Goal: Information Seeking & Learning: Learn about a topic

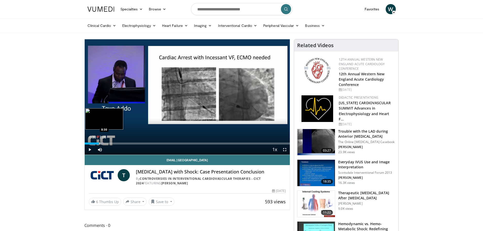
click at [99, 144] on div "Progress Bar" at bounding box center [99, 143] width 1 height 2
click at [283, 150] on span "Video Player" at bounding box center [285, 149] width 10 height 10
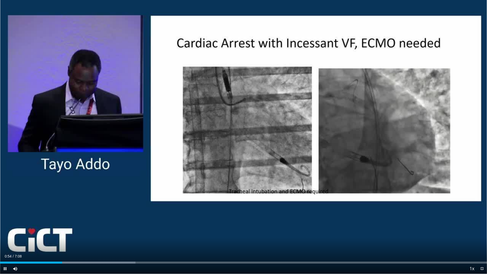
click at [71, 231] on div "Current Time 0:54 / Duration 7:08 Pause Skip Backward Skip Forward Mute 19% Loa…" at bounding box center [243, 268] width 487 height 10
click at [77, 231] on div "Progress Bar" at bounding box center [77, 262] width 1 height 2
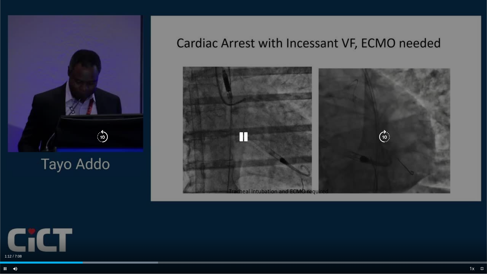
click at [88, 231] on div "Current Time 1:12 / Duration 7:08 Pause Skip Backward Skip Forward Mute 19% Loa…" at bounding box center [243, 268] width 487 height 10
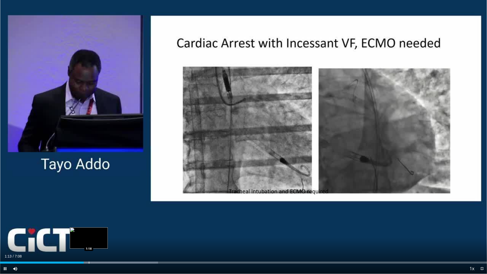
click at [89, 231] on div "Progress Bar" at bounding box center [89, 262] width 1 height 2
click at [95, 231] on div "Progress Bar" at bounding box center [107, 262] width 102 height 2
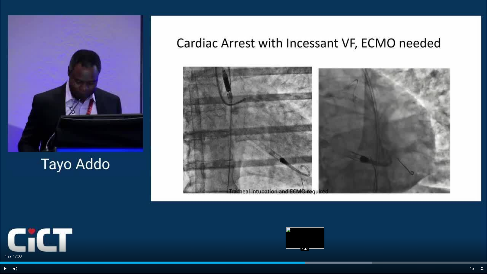
click at [305, 231] on div "Loaded : 76.47% 4:22 4:27" at bounding box center [243, 261] width 487 height 5
click at [313, 231] on div "Progress Bar" at bounding box center [313, 262] width 1 height 2
click at [323, 231] on div "Progress Bar" at bounding box center [332, 262] width 104 height 2
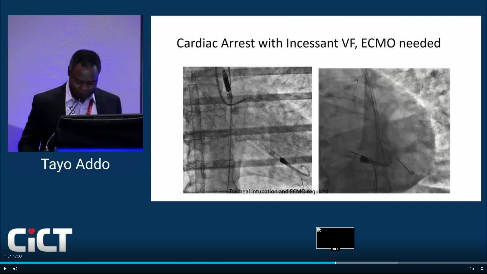
click at [335, 231] on div "Progress Bar" at bounding box center [335, 262] width 1 height 2
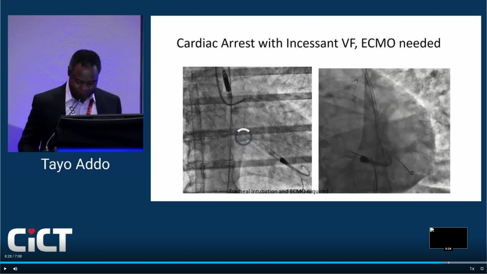
click at [448, 231] on div "Progress Bar" at bounding box center [448, 262] width 1 height 2
click at [454, 231] on div "Progress Bar" at bounding box center [454, 262] width 1 height 2
click at [463, 231] on div "Progress Bar" at bounding box center [463, 262] width 1 height 2
click at [479, 231] on div "Progress Bar" at bounding box center [479, 262] width 1 height 2
click at [482, 231] on span "Video Player" at bounding box center [482, 268] width 10 height 10
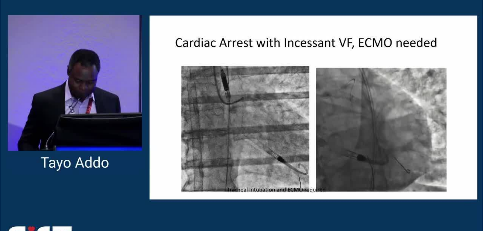
scroll to position [25, 0]
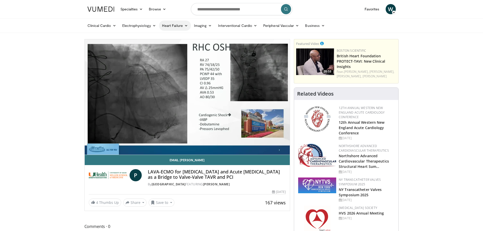
click at [179, 25] on link "Heart Failure" at bounding box center [175, 26] width 32 height 10
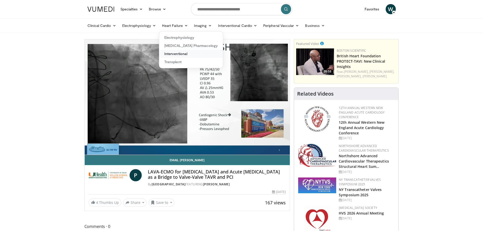
click at [181, 54] on link "Interventional" at bounding box center [191, 54] width 64 height 8
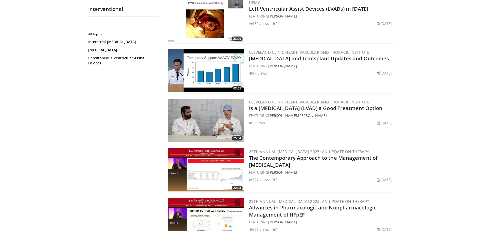
scroll to position [608, 0]
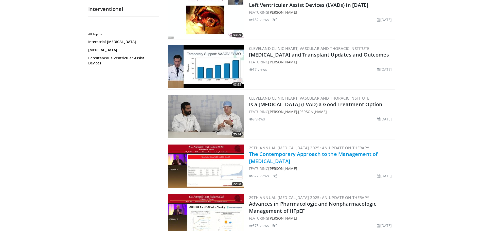
click at [280, 159] on link "The Contemporary Approach to the Management of [MEDICAL_DATA]" at bounding box center [313, 158] width 129 height 14
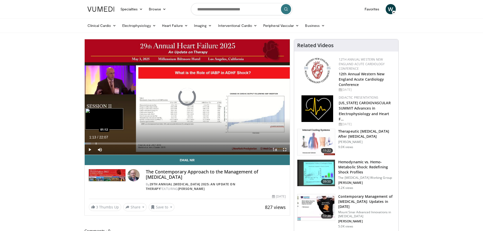
click at [96, 143] on div "Progress Bar" at bounding box center [96, 143] width 1 height 2
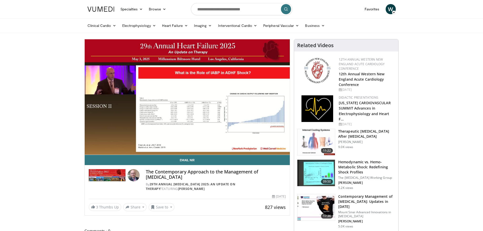
click at [103, 143] on div "10 seconds Tap to unmute" at bounding box center [187, 96] width 205 height 115
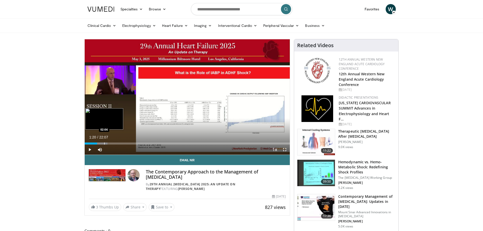
click at [104, 144] on div "Progress Bar" at bounding box center [104, 143] width 1 height 2
click at [88, 148] on span "Video Player" at bounding box center [90, 149] width 10 height 10
click at [108, 144] on div "Progress Bar" at bounding box center [108, 143] width 1 height 2
click at [111, 144] on div "Progress Bar" at bounding box center [111, 143] width 1 height 2
click at [119, 145] on video-js "**********" at bounding box center [187, 97] width 205 height 116
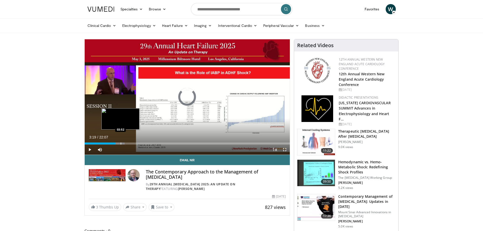
click at [121, 144] on div "Progress Bar" at bounding box center [121, 143] width 1 height 2
click at [124, 144] on div "Progress Bar" at bounding box center [124, 143] width 1 height 2
click at [128, 143] on div "Progress Bar" at bounding box center [128, 143] width 1 height 2
click at [126, 143] on div "Progress Bar" at bounding box center [126, 143] width 1 height 2
click at [129, 143] on div "Progress Bar" at bounding box center [128, 143] width 1 height 2
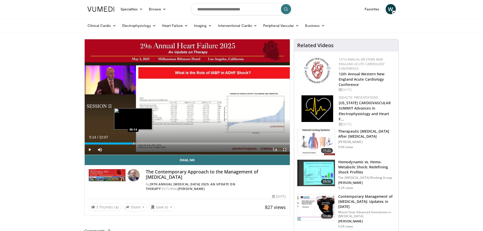
click at [133, 144] on div "Progress Bar" at bounding box center [133, 143] width 1 height 2
click at [137, 144] on div "Progress Bar" at bounding box center [137, 143] width 1 height 2
click at [140, 143] on div "Progress Bar" at bounding box center [140, 143] width 1 height 2
click at [143, 144] on div "Progress Bar" at bounding box center [143, 143] width 1 height 2
click at [147, 144] on div "Progress Bar" at bounding box center [147, 143] width 1 height 2
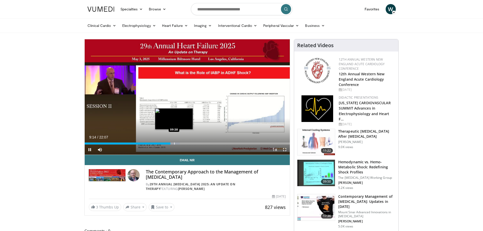
click at [174, 143] on div "Progress Bar" at bounding box center [174, 143] width 1 height 2
click at [170, 143] on div "Progress Bar" at bounding box center [170, 143] width 1 height 2
click at [172, 144] on div "Progress Bar" at bounding box center [172, 143] width 1 height 2
click at [178, 142] on div "Progress Bar" at bounding box center [178, 143] width 1 height 2
click at [179, 143] on div "Progress Bar" at bounding box center [179, 143] width 1 height 2
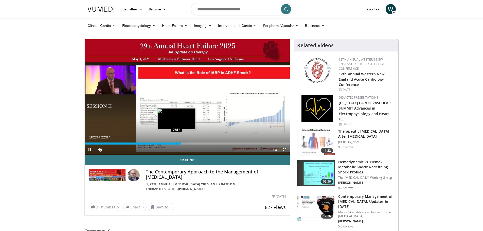
click at [177, 143] on div "Progress Bar" at bounding box center [177, 143] width 1 height 2
click at [179, 144] on div "Progress Bar" at bounding box center [179, 143] width 1 height 2
click at [178, 143] on div "10:18" at bounding box center [133, 143] width 96 height 2
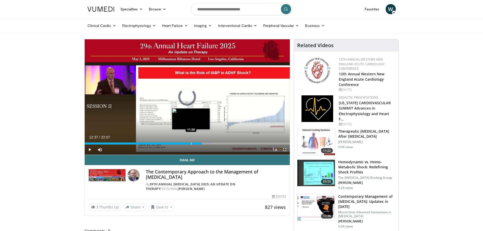
click at [191, 144] on div "Progress Bar" at bounding box center [191, 143] width 1 height 2
click at [194, 144] on div "Progress Bar" at bounding box center [194, 143] width 1 height 2
click at [197, 144] on div "Progress Bar" at bounding box center [197, 143] width 1 height 2
click at [196, 144] on div "Progress Bar" at bounding box center [196, 143] width 1 height 2
click at [197, 143] on div "Progress Bar" at bounding box center [197, 143] width 1 height 2
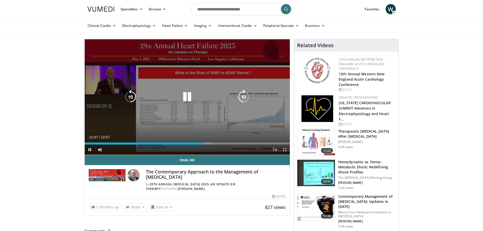
click at [188, 98] on icon "Video Player" at bounding box center [187, 97] width 14 height 14
click at [186, 95] on icon "Video Player" at bounding box center [187, 97] width 14 height 14
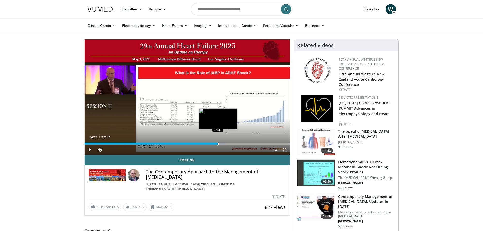
click at [218, 144] on div "Loaded : 68.64% 14:21 14:21" at bounding box center [187, 143] width 205 height 2
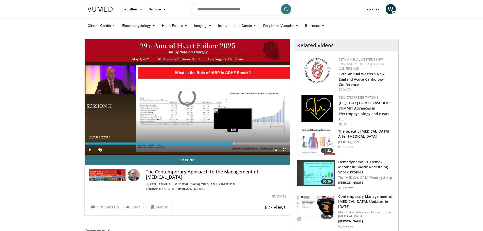
click at [233, 144] on div "Progress Bar" at bounding box center [233, 143] width 1 height 2
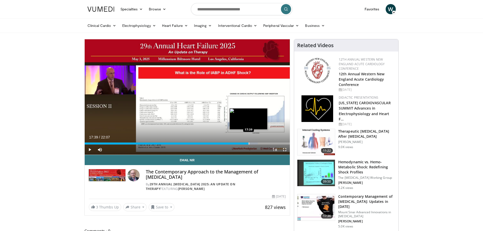
click at [249, 143] on div "Progress Bar" at bounding box center [249, 143] width 1 height 2
click at [250, 144] on div "Progress Bar" at bounding box center [250, 143] width 1 height 2
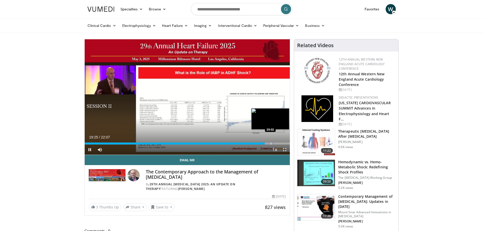
click at [271, 143] on div "Progress Bar" at bounding box center [271, 143] width 1 height 2
click at [274, 143] on div "Progress Bar" at bounding box center [274, 143] width 1 height 2
click at [283, 144] on div "Progress Bar" at bounding box center [283, 143] width 1 height 2
click at [285, 144] on div "Progress Bar" at bounding box center [285, 143] width 1 height 2
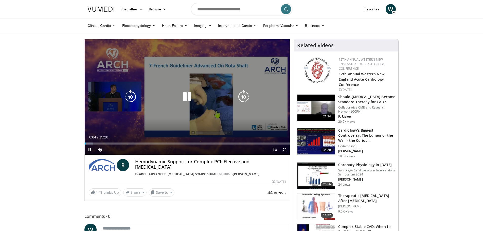
click at [188, 98] on icon "Video Player" at bounding box center [187, 97] width 14 height 14
